Goal: Transaction & Acquisition: Subscribe to service/newsletter

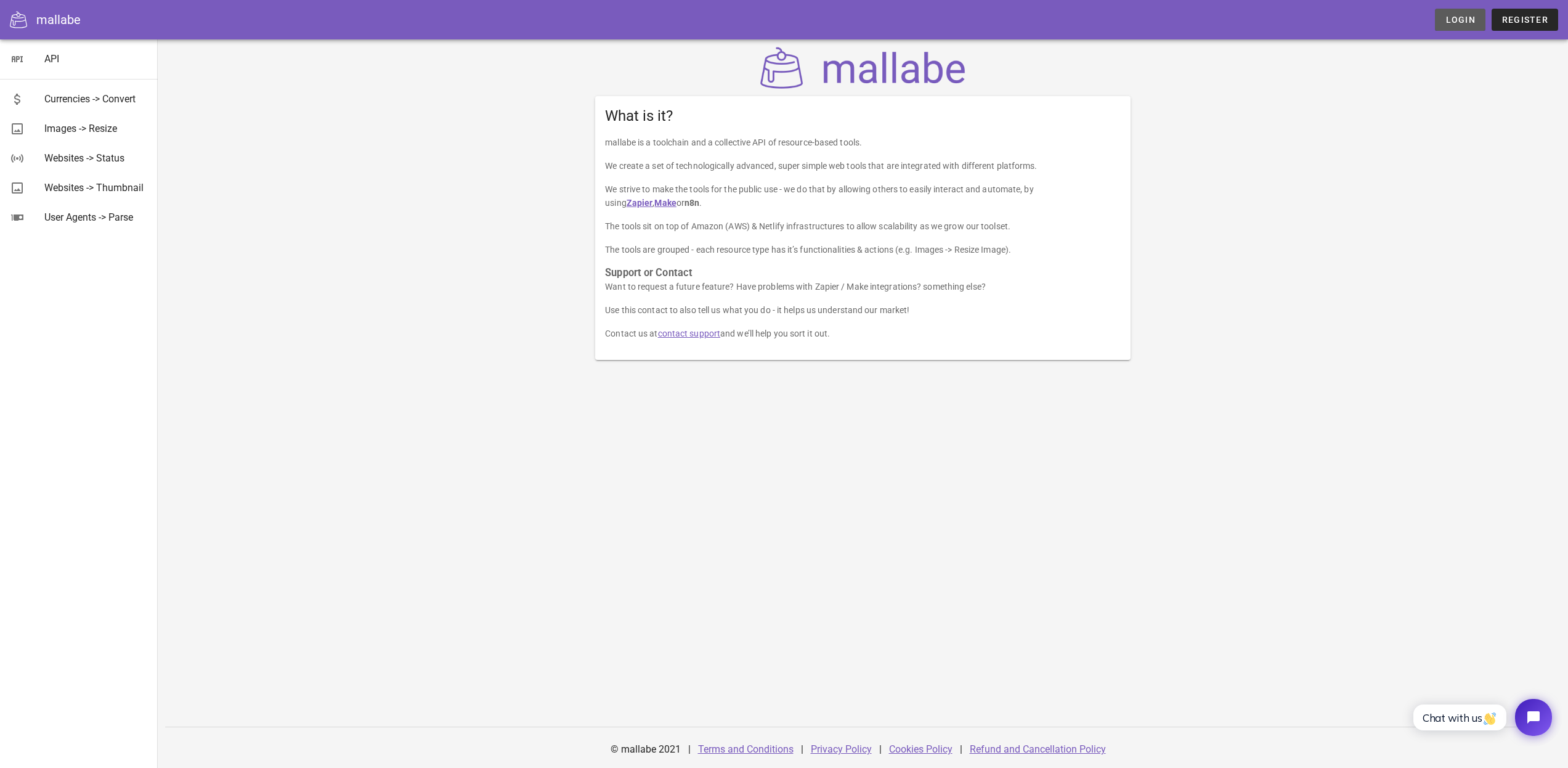
click at [1456, 21] on span "Login" at bounding box center [1459, 20] width 30 height 10
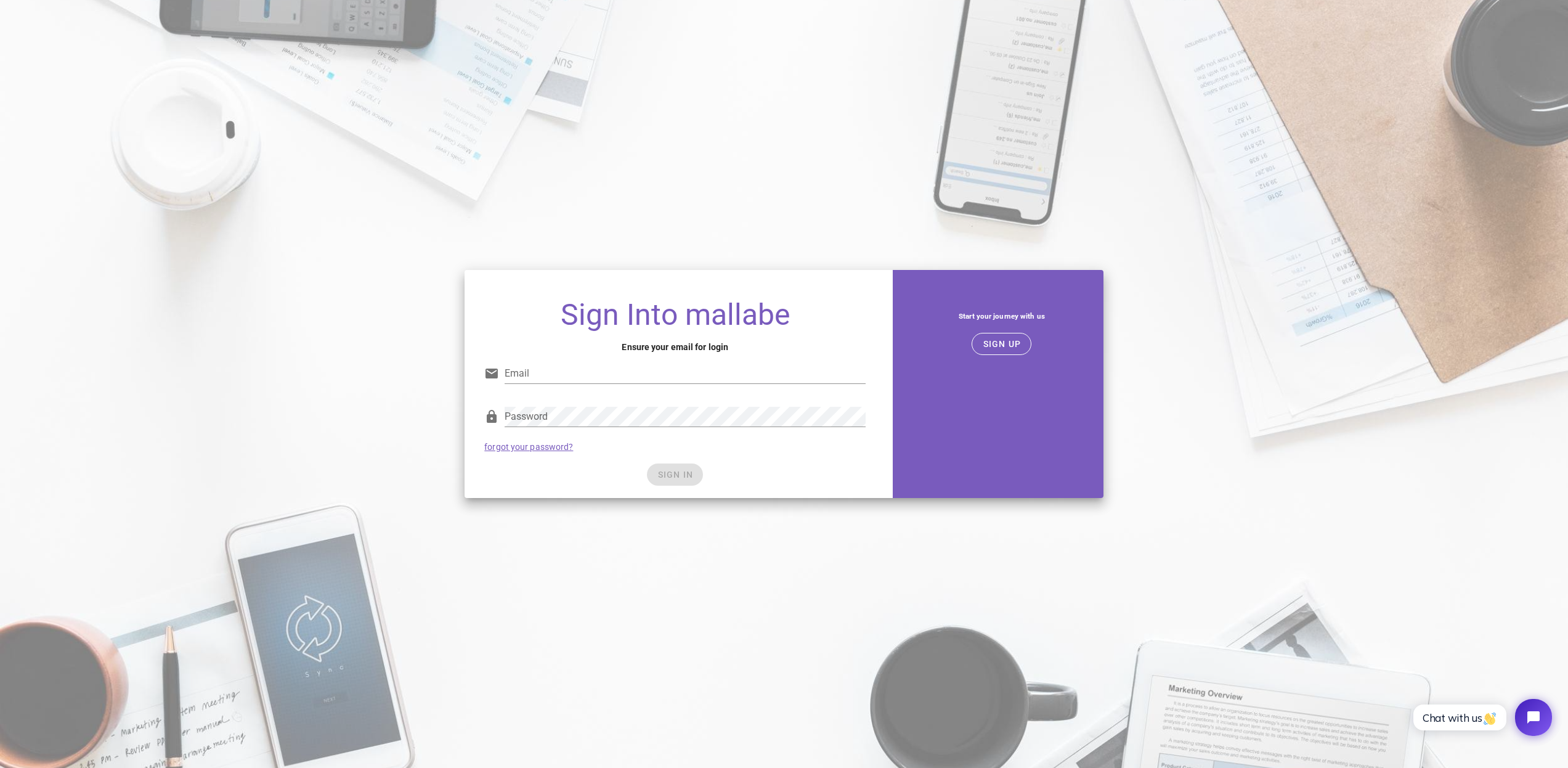
type input "[EMAIL_ADDRESS][DOMAIN_NAME]"
click at [782, 445] on div "Password forgot your password?" at bounding box center [675, 429] width 396 height 64
click at [683, 472] on span "SIGN IN" at bounding box center [675, 475] width 36 height 10
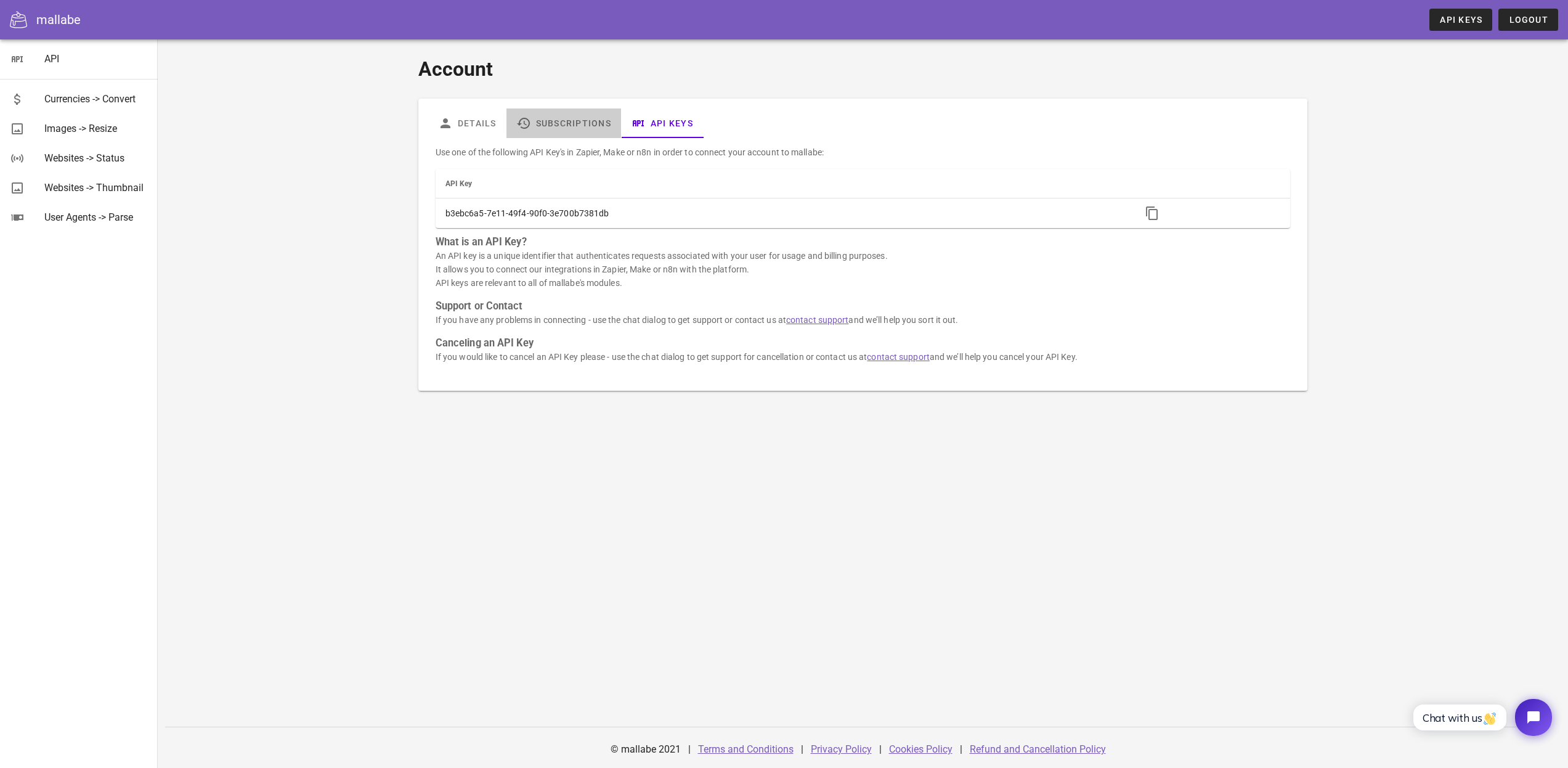
click at [597, 121] on link "Subscriptions" at bounding box center [564, 123] width 115 height 29
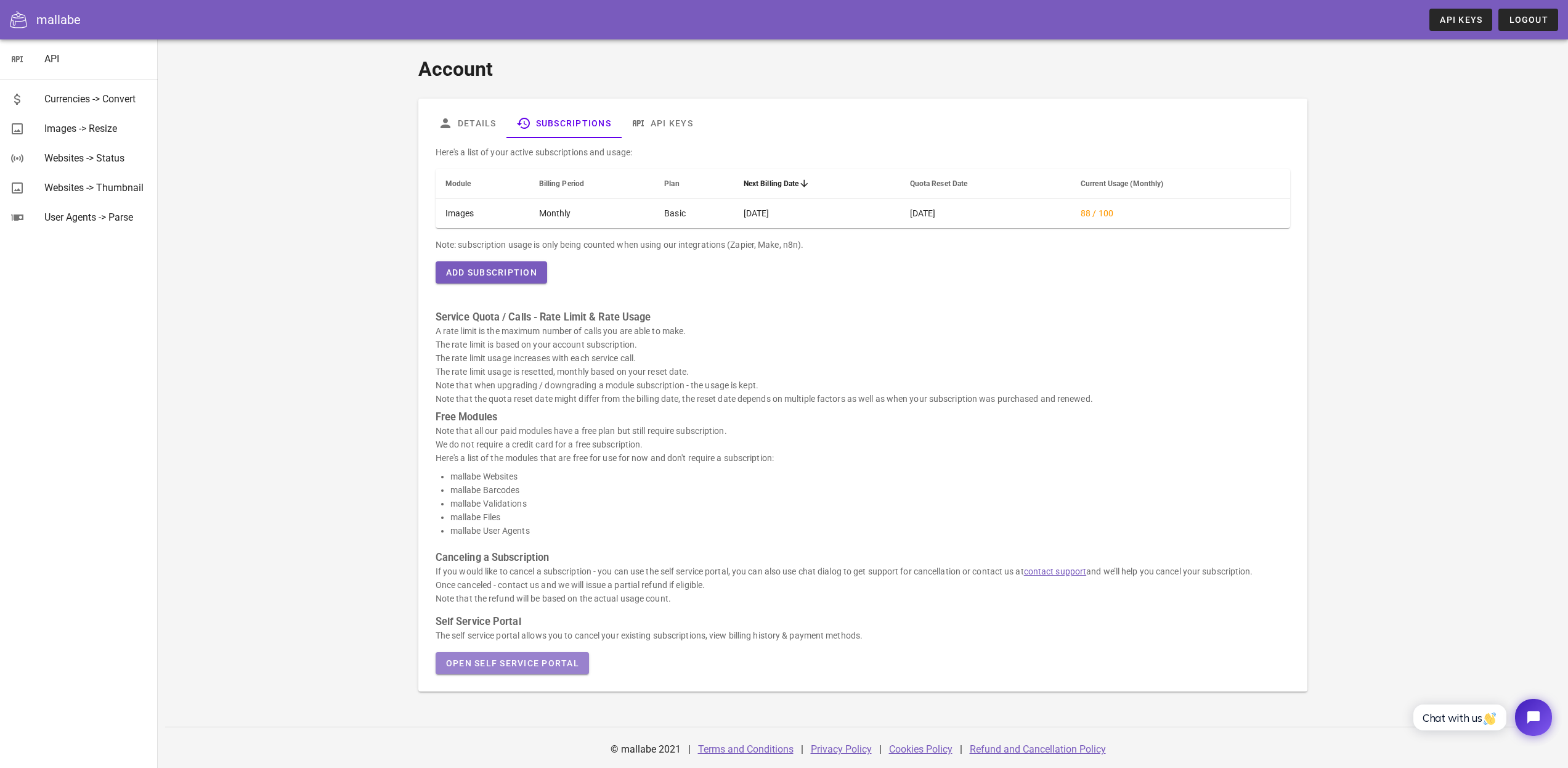
click at [526, 666] on span "Open Self Service Portal" at bounding box center [511, 663] width 133 height 10
click at [306, 162] on div "Account Details Subscriptions API Keys Here's a list of your active subscriptio…" at bounding box center [863, 404] width 1410 height 729
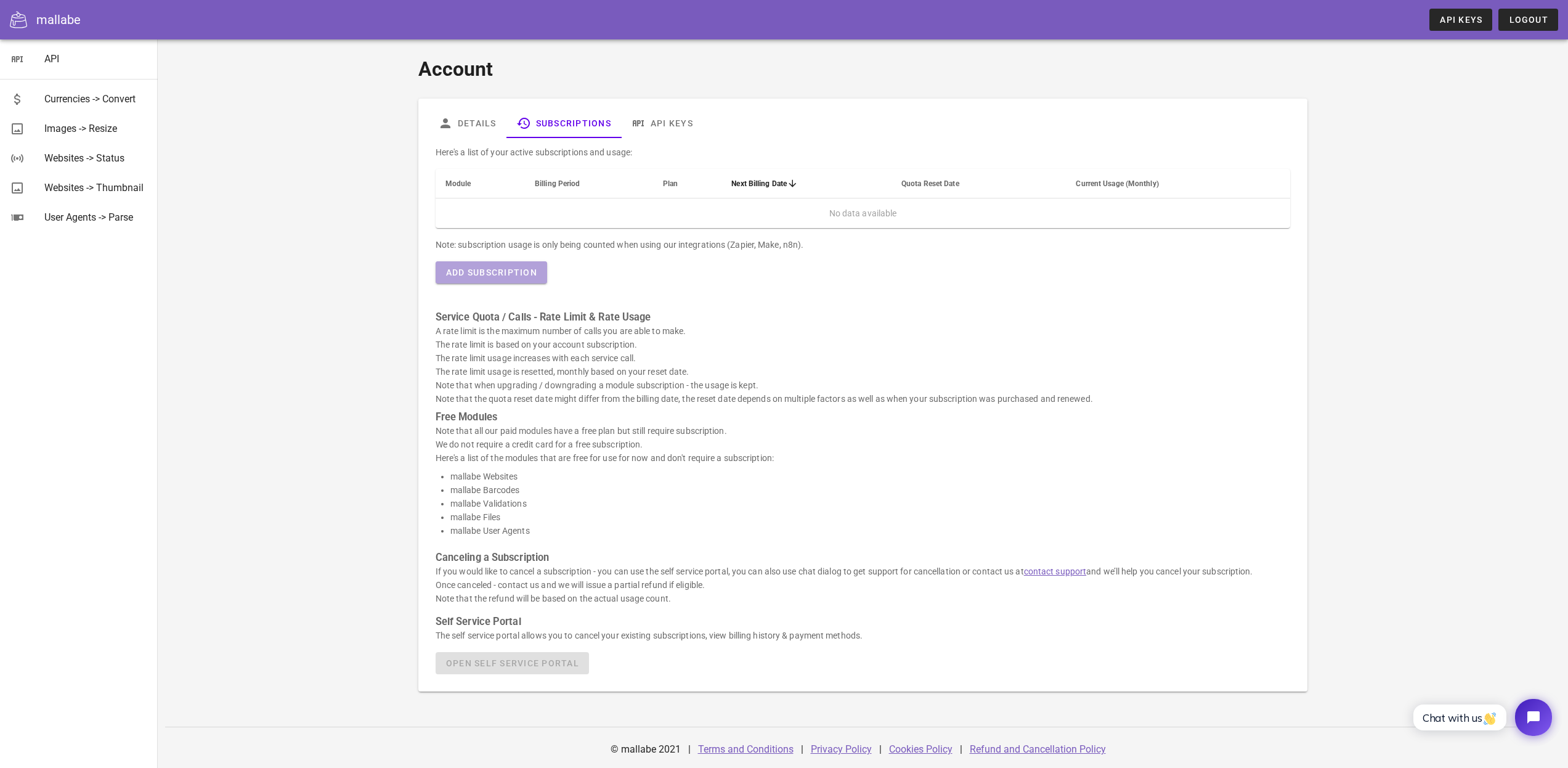
click at [493, 274] on span "Add Subscription" at bounding box center [491, 273] width 92 height 10
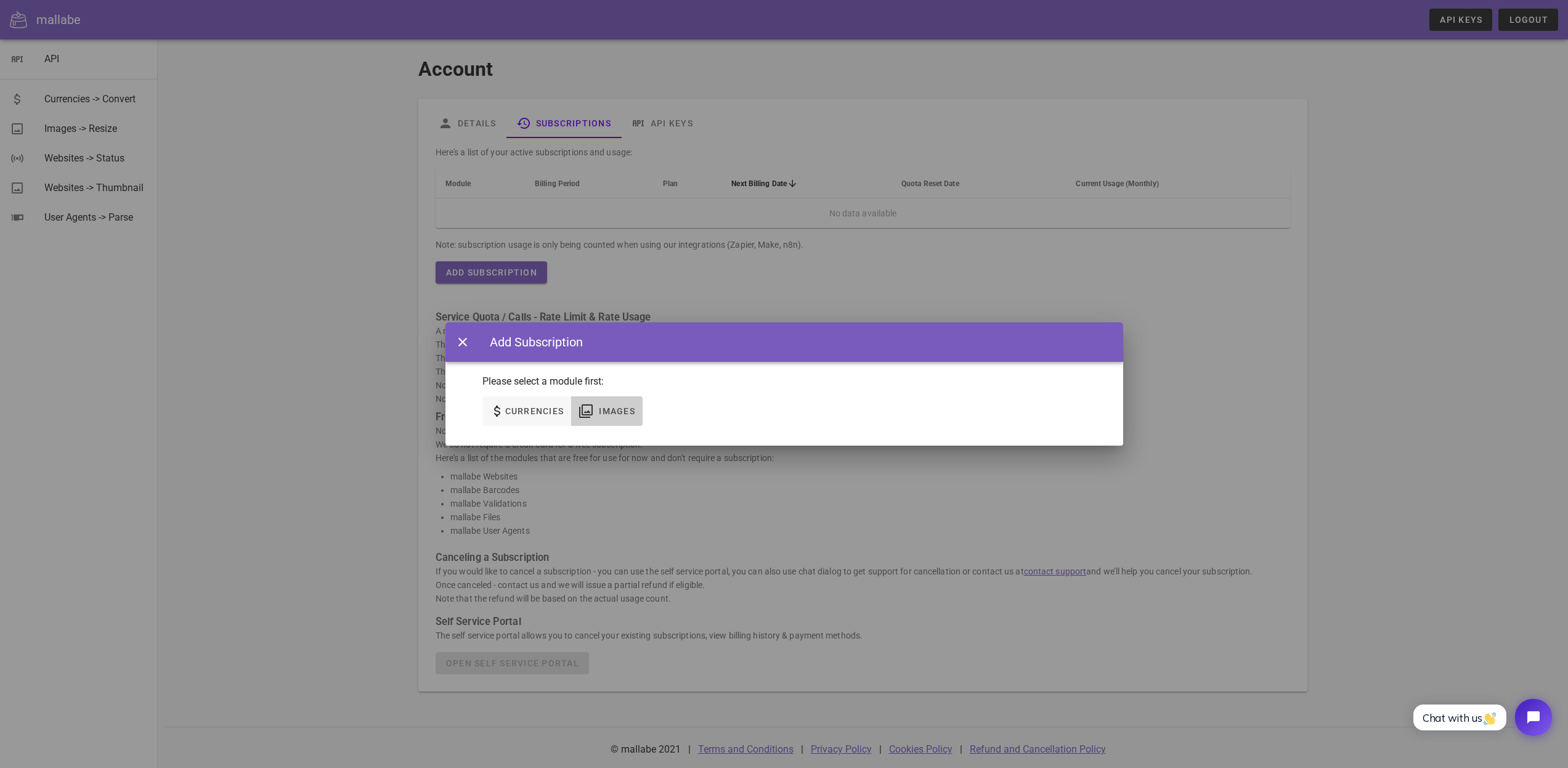
click at [600, 410] on span "Images" at bounding box center [616, 411] width 37 height 10
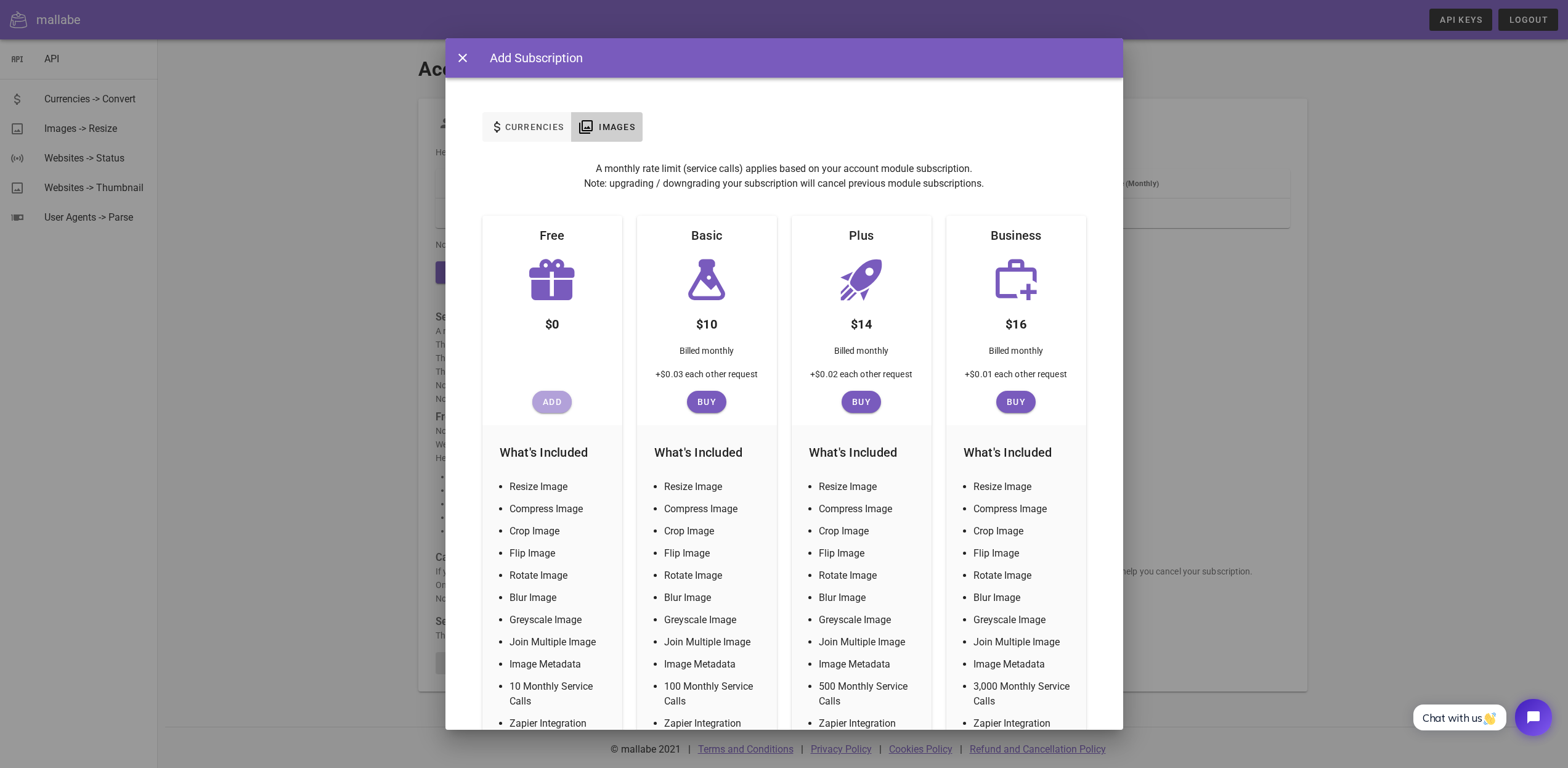
click at [552, 404] on span "Add" at bounding box center [552, 402] width 29 height 10
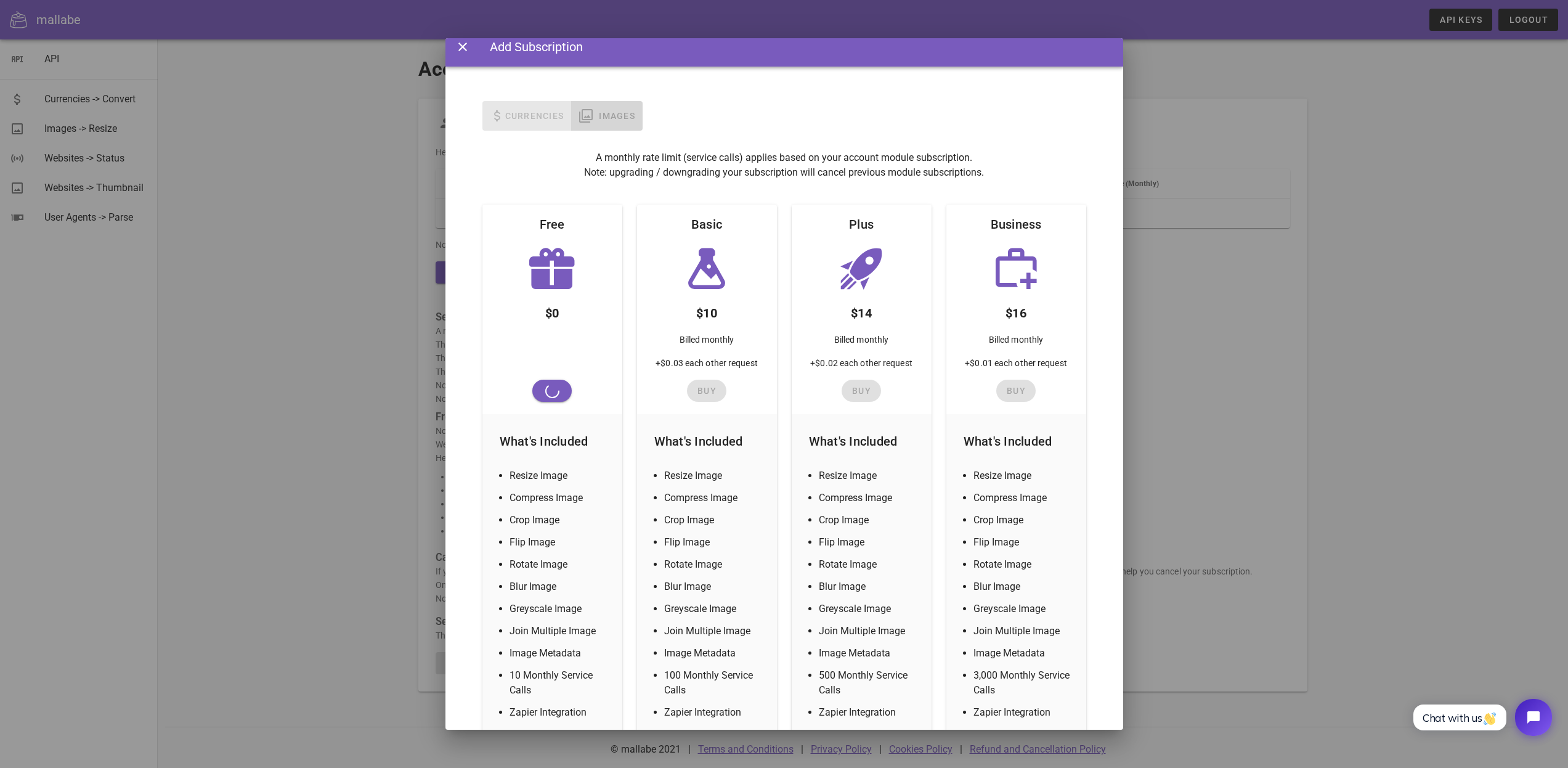
scroll to position [34, 0]
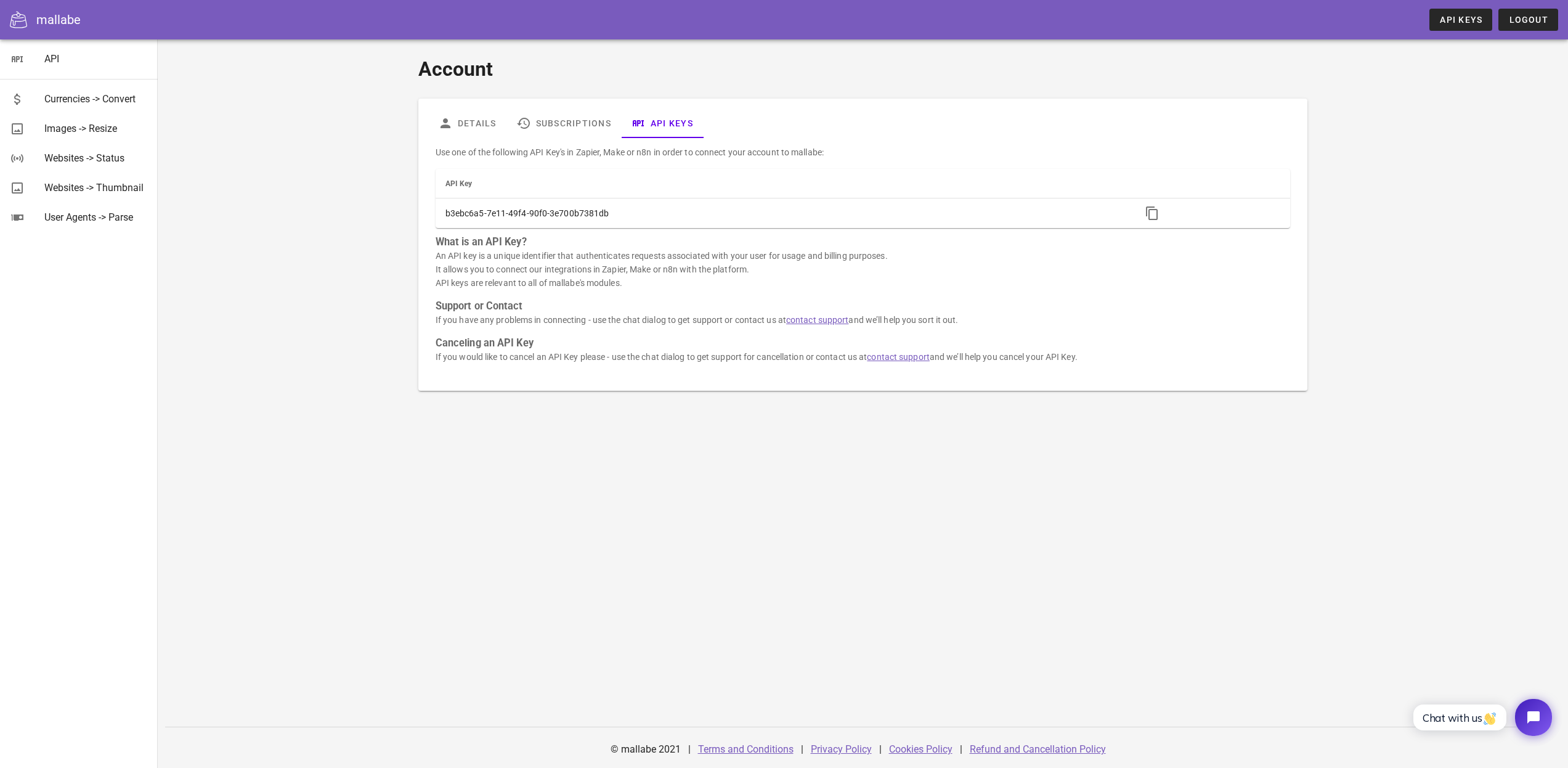
click at [251, 151] on div "Account Details Subscriptions API Keys Use one of the following API Key's in Za…" at bounding box center [863, 404] width 1410 height 729
